Goal: Task Accomplishment & Management: Use online tool/utility

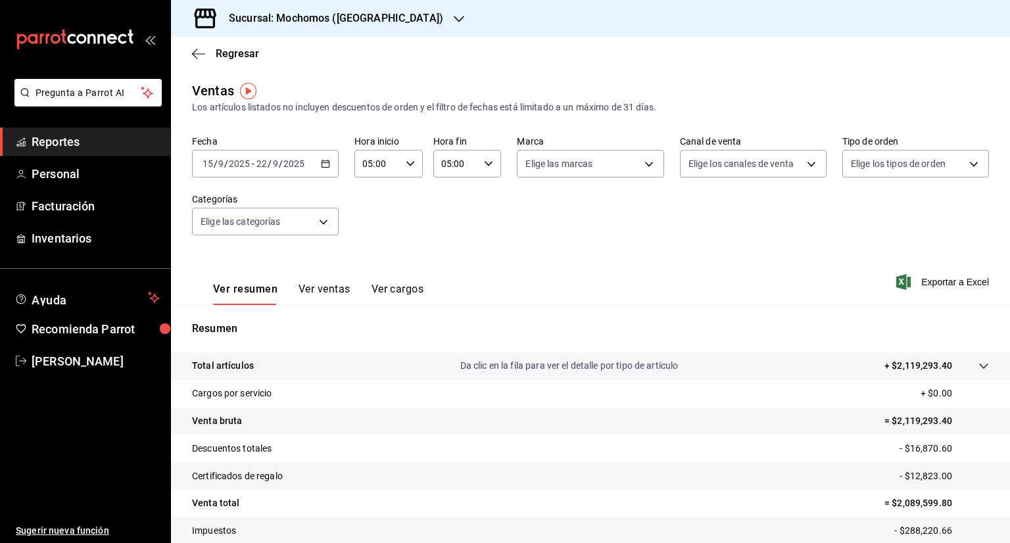
click at [57, 141] on span "Reportes" at bounding box center [96, 142] width 128 height 18
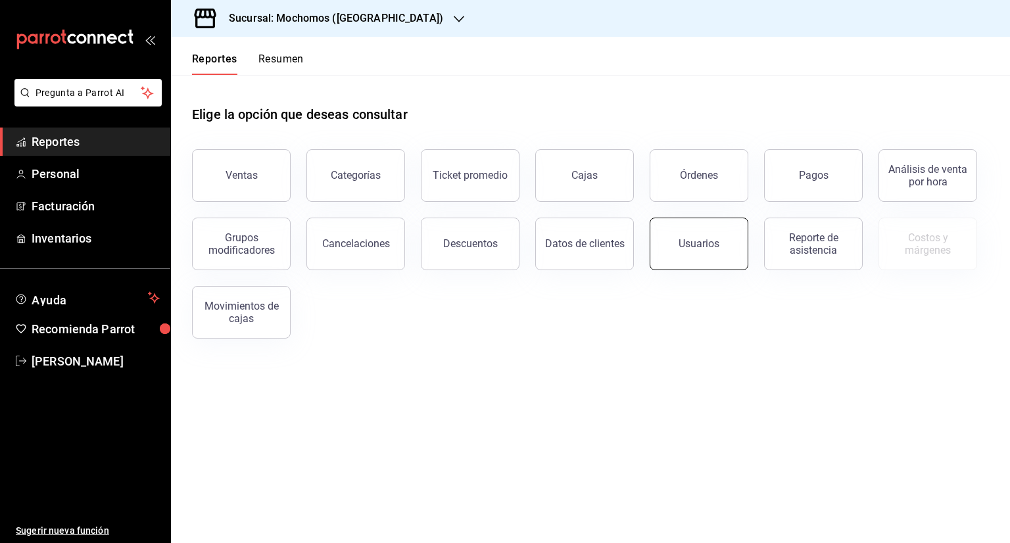
click at [728, 254] on button "Usuarios" at bounding box center [699, 244] width 99 height 53
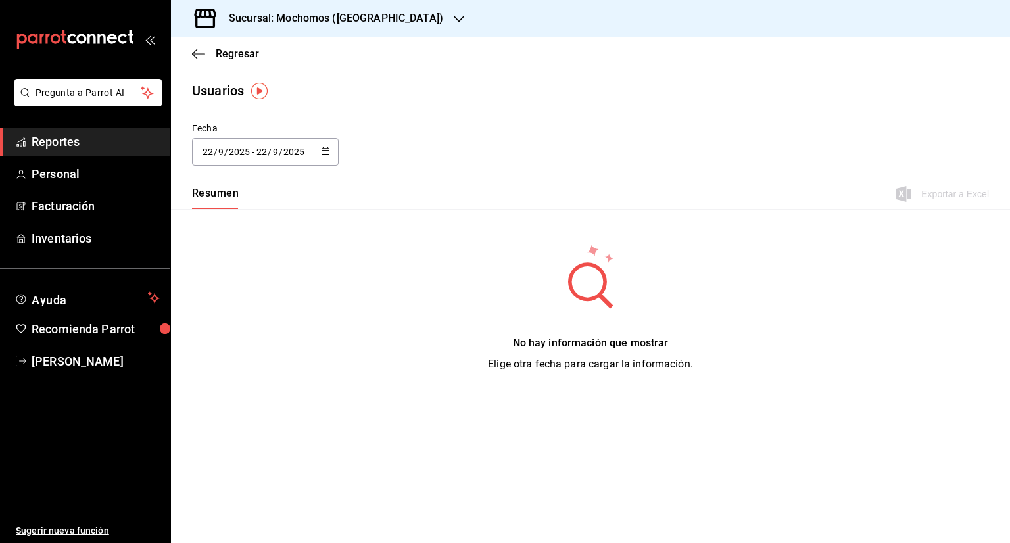
click at [328, 148] on icon "button" at bounding box center [325, 151] width 9 height 9
click at [264, 345] on li "Rango de fechas" at bounding box center [254, 342] width 124 height 30
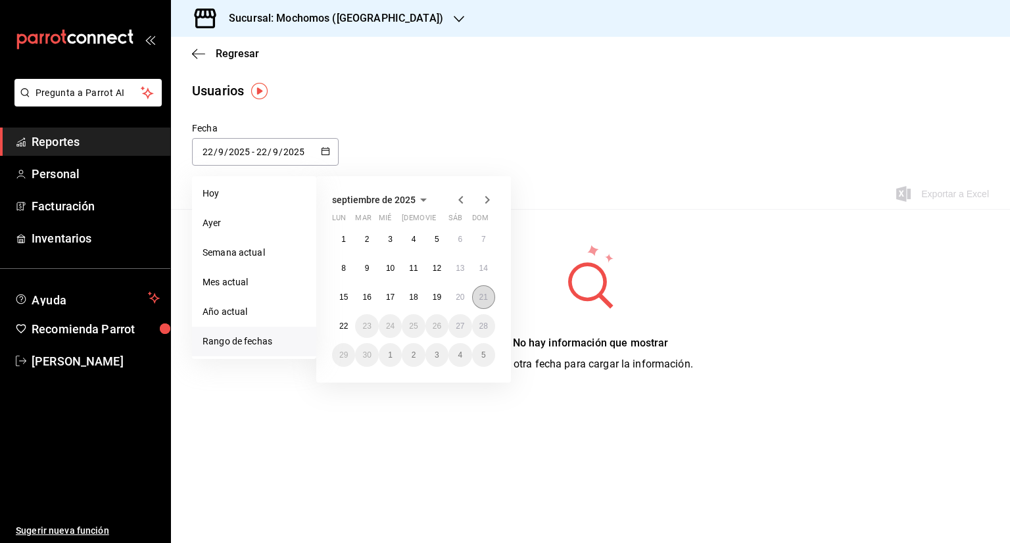
click at [487, 303] on button "21" at bounding box center [483, 297] width 23 height 24
click at [342, 328] on abbr "22" at bounding box center [343, 326] width 9 height 9
type input "[DATE]"
type input "21"
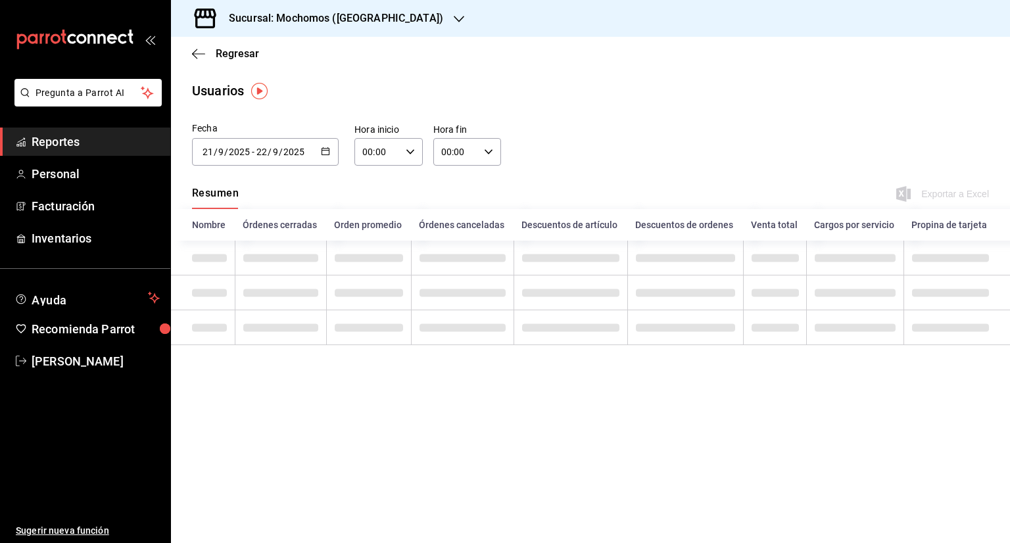
click at [407, 151] on icon "button" at bounding box center [410, 151] width 9 height 9
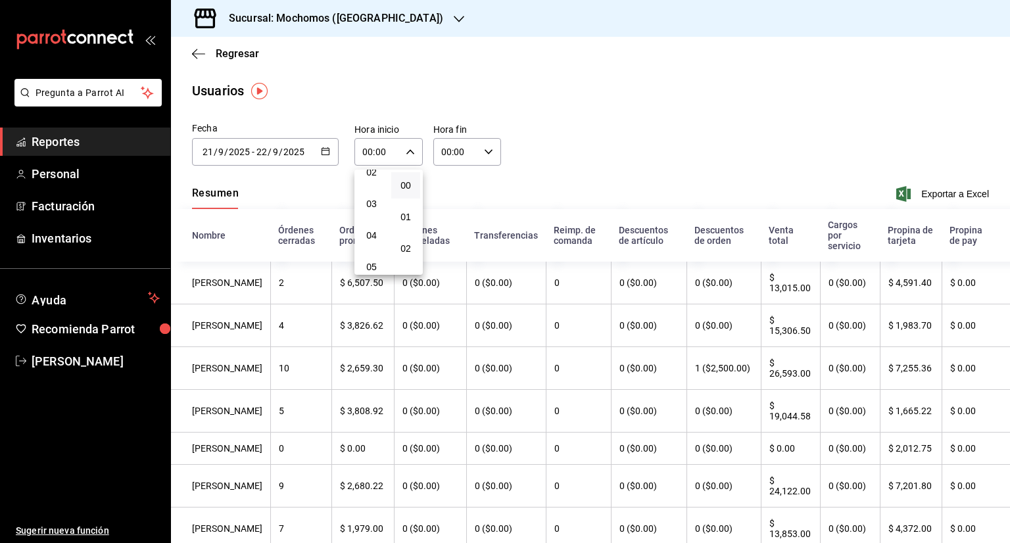
scroll to position [78, 0]
click at [368, 266] on span "05" at bounding box center [371, 265] width 13 height 11
type input "05:00"
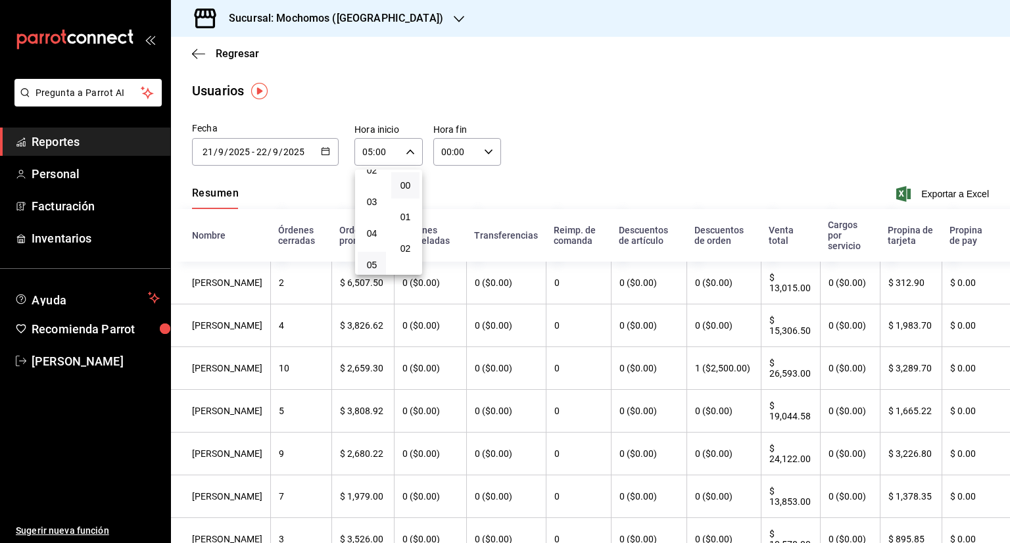
click at [486, 150] on div at bounding box center [505, 271] width 1010 height 543
click at [486, 150] on icon "button" at bounding box center [488, 151] width 9 height 9
click at [449, 234] on span "05" at bounding box center [447, 234] width 12 height 11
type input "05:00"
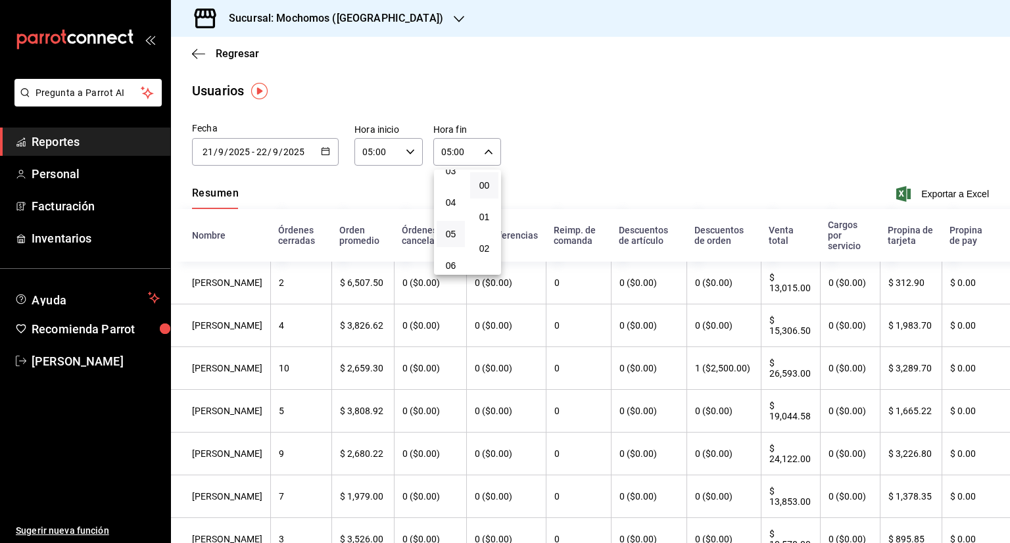
click at [931, 195] on div at bounding box center [505, 271] width 1010 height 543
click at [931, 195] on span "Exportar a Excel" at bounding box center [944, 194] width 90 height 16
click at [322, 150] on \(Stroke\) "button" at bounding box center [325, 150] width 7 height 1
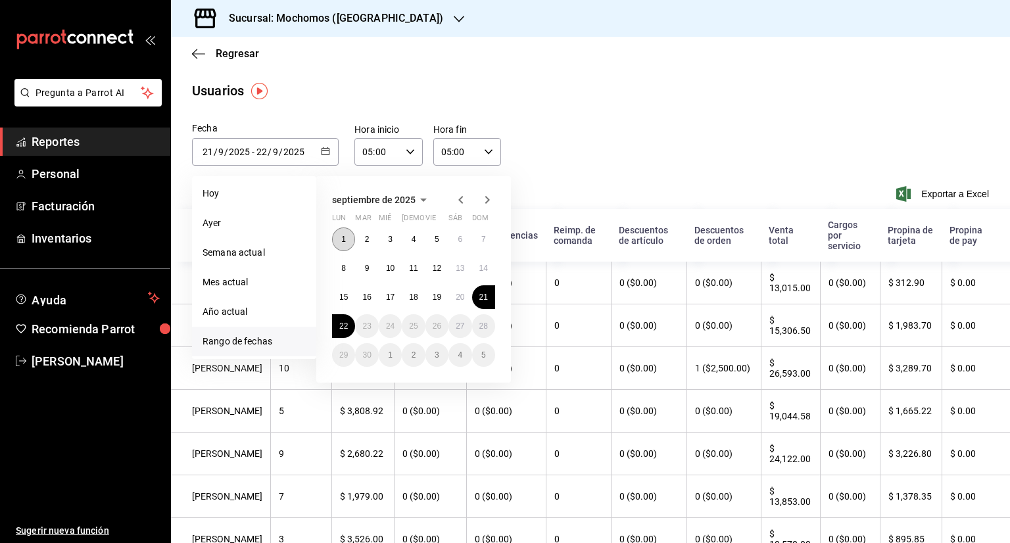
click at [343, 232] on button "1" at bounding box center [343, 240] width 23 height 24
click at [345, 317] on button "22" at bounding box center [343, 326] width 23 height 24
type input "[DATE]"
type input "1"
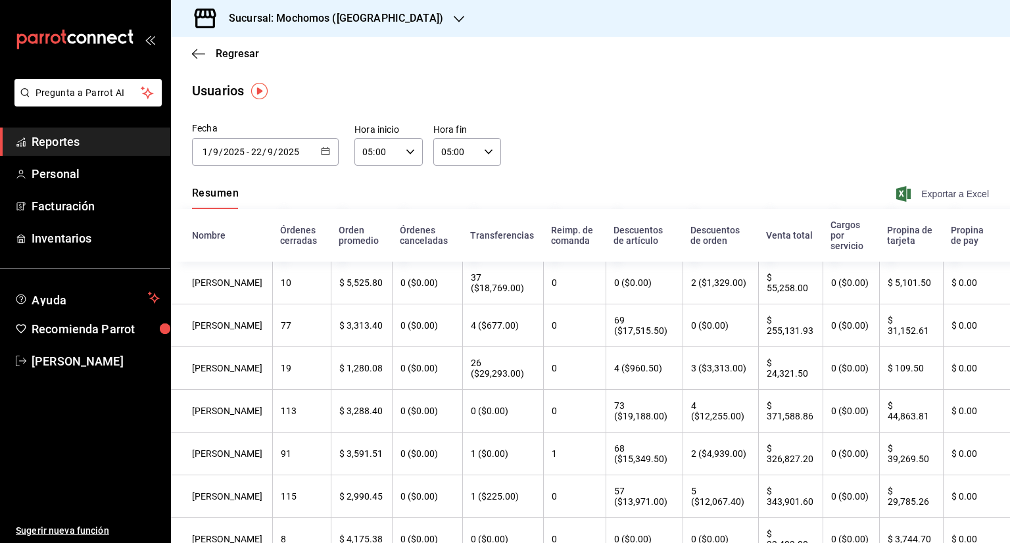
click at [931, 195] on span "Exportar a Excel" at bounding box center [944, 194] width 90 height 16
